Goal: Learn about a topic

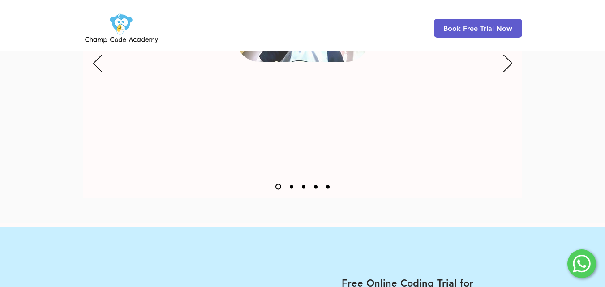
scroll to position [1210, 0]
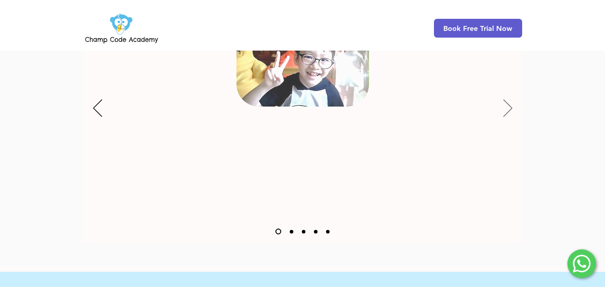
click at [506, 99] on icon "Next" at bounding box center [507, 107] width 9 height 17
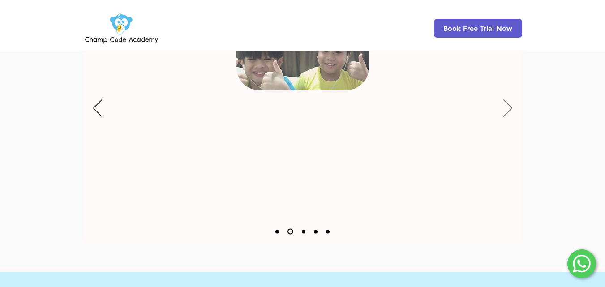
scroll to position [1165, 0]
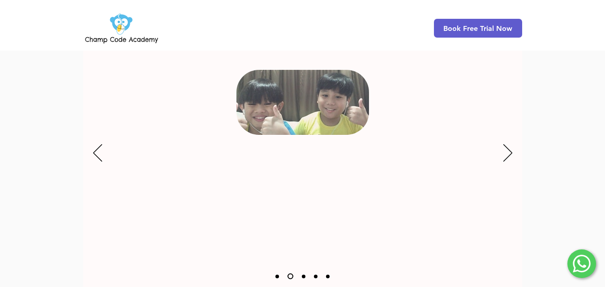
click at [502, 146] on div "Slideshow" at bounding box center [302, 153] width 439 height 269
click at [507, 144] on icon "Next" at bounding box center [507, 152] width 9 height 17
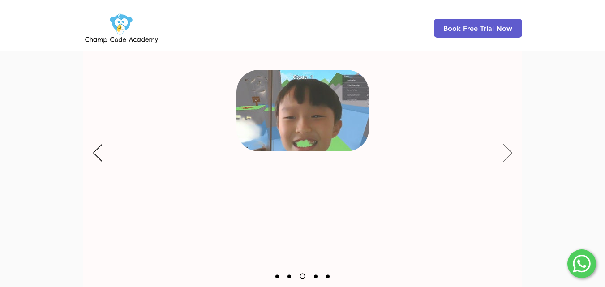
click at [511, 144] on icon "Next" at bounding box center [507, 152] width 9 height 17
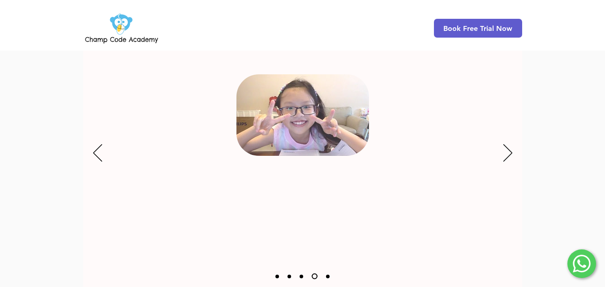
click at [512, 144] on div "Slideshow" at bounding box center [302, 153] width 439 height 269
click at [507, 144] on icon "Next" at bounding box center [507, 152] width 9 height 17
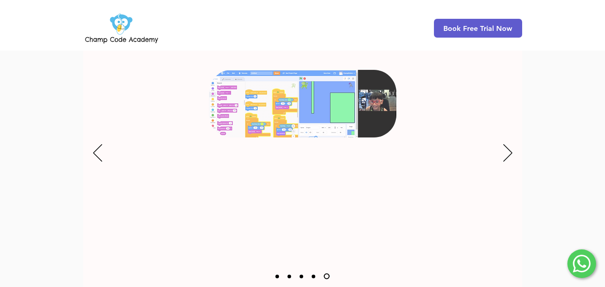
click at [262, 70] on icon "Online Coding Class for Kids" at bounding box center [302, 104] width 187 height 68
click at [504, 144] on icon "Next" at bounding box center [507, 152] width 9 height 17
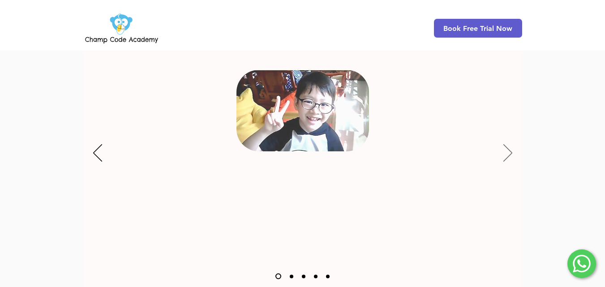
click at [507, 144] on icon "Next" at bounding box center [507, 152] width 9 height 17
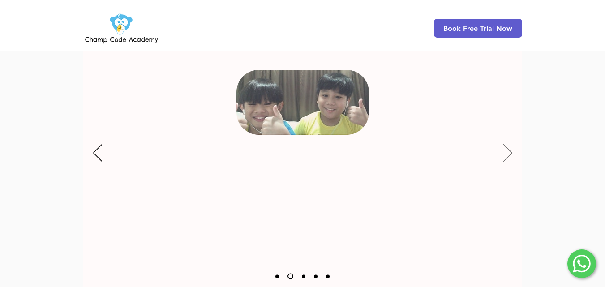
click at [507, 144] on icon "Next" at bounding box center [507, 152] width 9 height 17
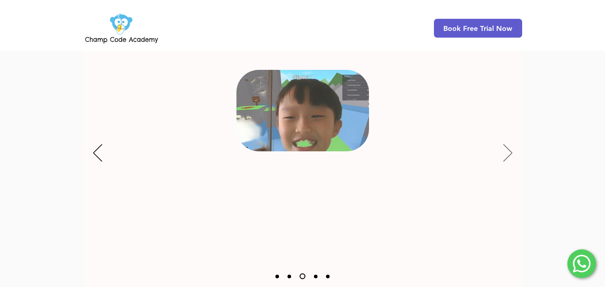
click at [507, 144] on icon "Next" at bounding box center [507, 152] width 9 height 17
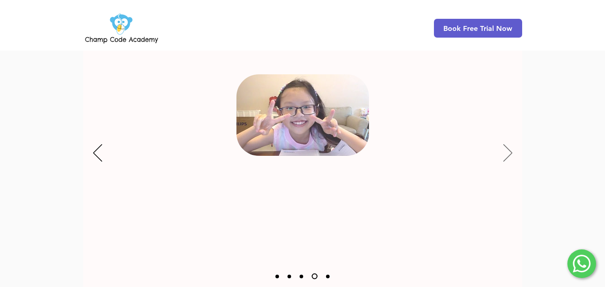
click at [507, 144] on icon "Next" at bounding box center [507, 152] width 9 height 17
